Goal: Book appointment/travel/reservation

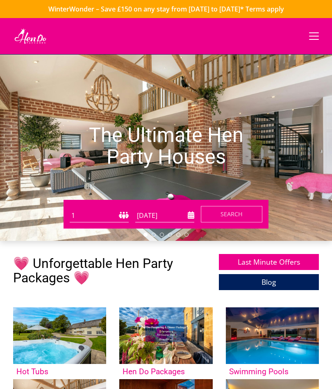
click at [116, 217] on select "1 2 3 4 5 6 7 8 9 10 11 12 13 14 15 16 17 18 19 20 21 22 23 24 25 26 27 28 29 3…" at bounding box center [99, 216] width 59 height 14
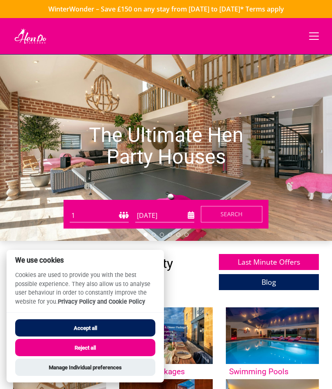
click at [114, 328] on button "Accept all" at bounding box center [85, 327] width 140 height 17
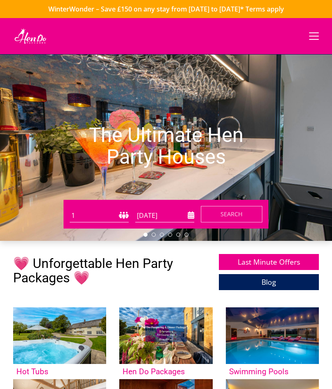
click at [114, 214] on select "1 2 3 4 5 6 7 8 9 10 11 12 13 14 15 16 17 18 19 20 21 22 23 24 25 26 27 28 29 3…" at bounding box center [99, 216] width 59 height 14
select select "20"
click at [172, 216] on input "[DATE]" at bounding box center [164, 216] width 59 height 14
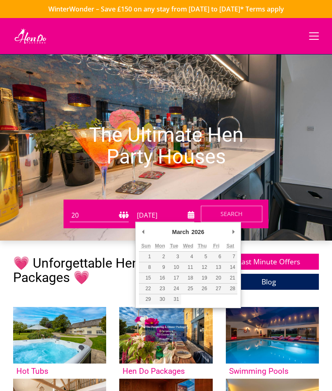
type input "06/03/2026"
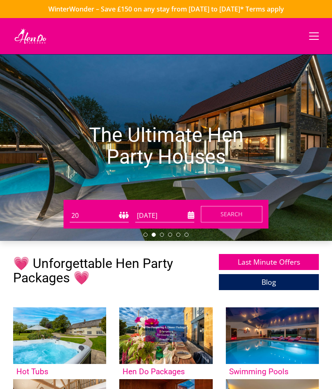
click at [232, 215] on span "Search" at bounding box center [232, 214] width 22 height 8
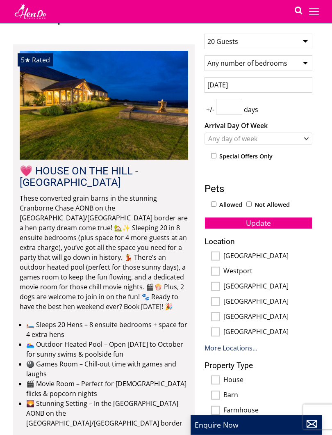
scroll to position [224, 0]
click at [213, 256] on input "[GEOGRAPHIC_DATA]" at bounding box center [215, 255] width 9 height 9
checkbox input "true"
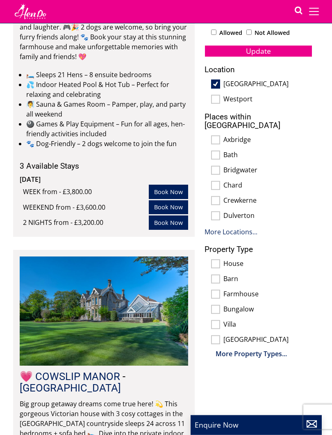
scroll to position [396, 0]
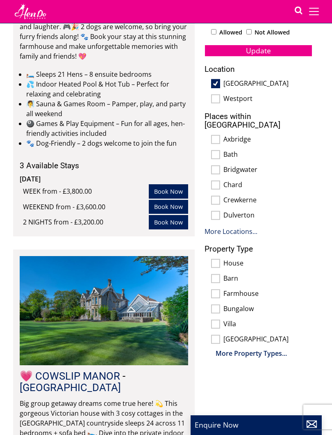
click at [219, 150] on input "Bath" at bounding box center [215, 154] width 9 height 9
checkbox input "true"
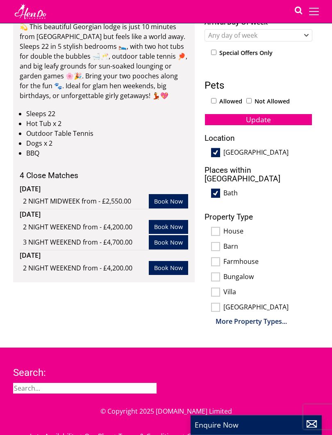
scroll to position [327, 0]
